Goal: Transaction & Acquisition: Book appointment/travel/reservation

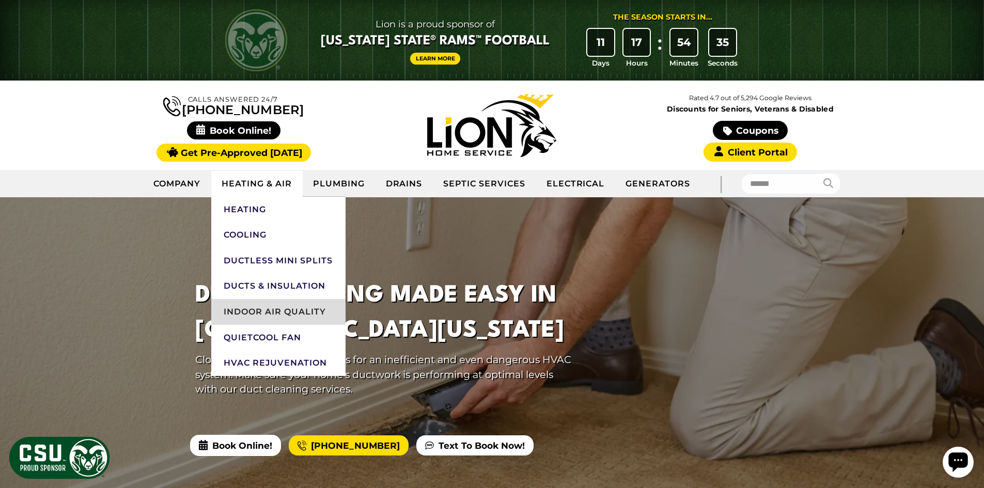
click at [292, 305] on link "Indoor Air Quality" at bounding box center [278, 312] width 134 height 26
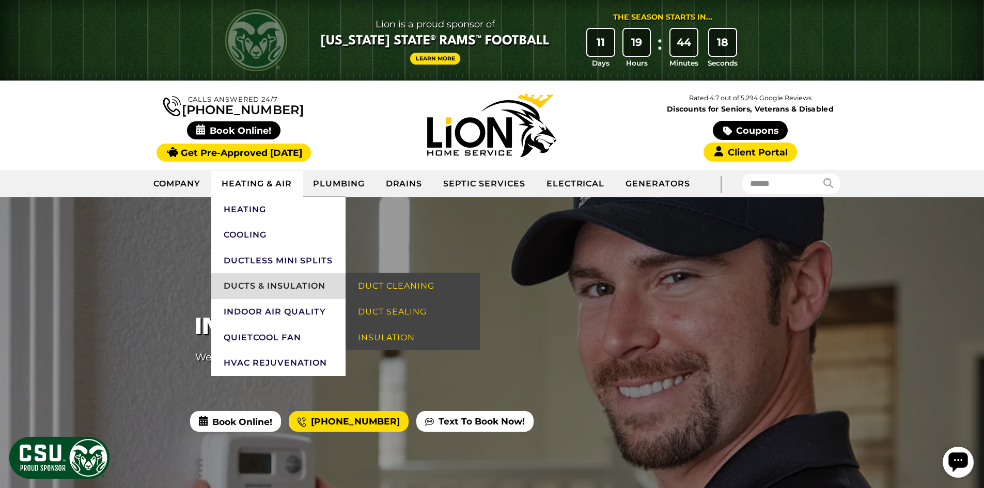
click at [257, 285] on link "Ducts & Insulation" at bounding box center [278, 286] width 134 height 26
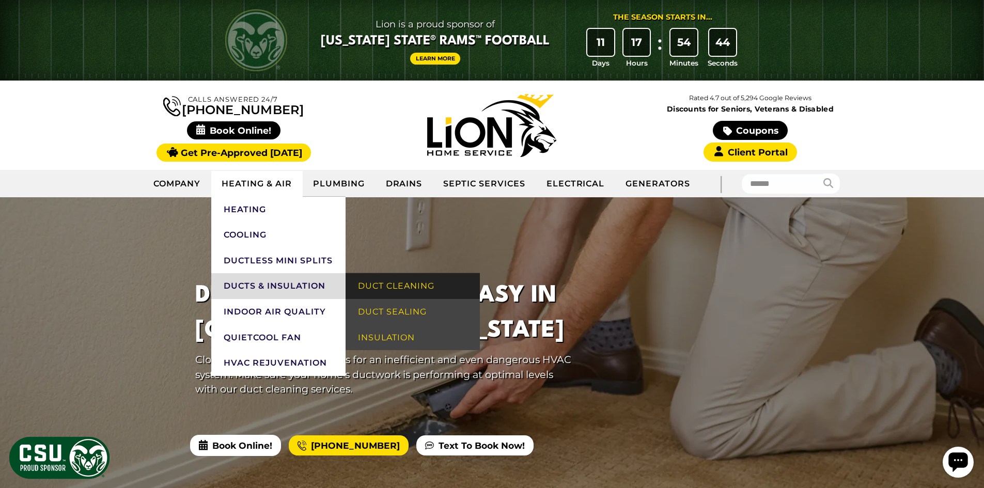
click at [404, 284] on link "Duct Cleaning" at bounding box center [413, 286] width 134 height 26
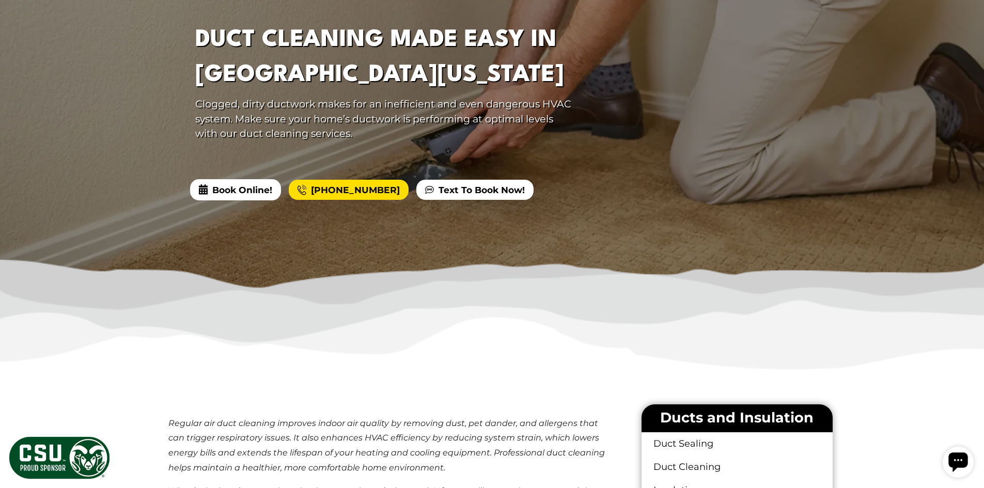
scroll to position [155, 0]
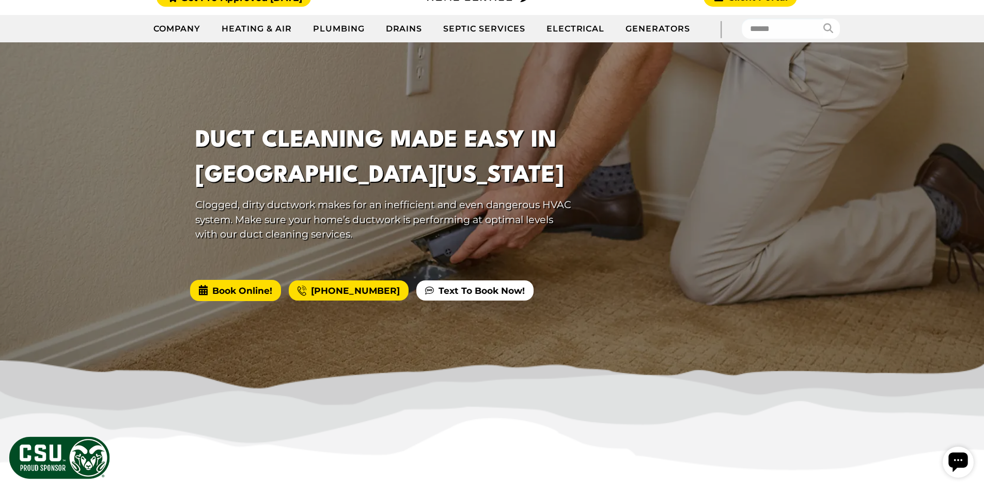
click at [217, 292] on span "Book Online!" at bounding box center [235, 290] width 91 height 21
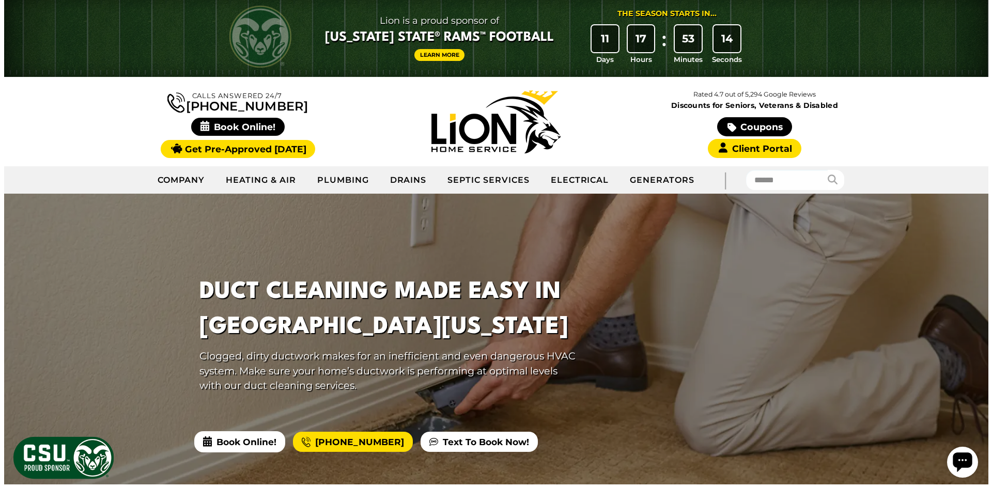
scroll to position [0, 0]
